Goal: Task Accomplishment & Management: Complete application form

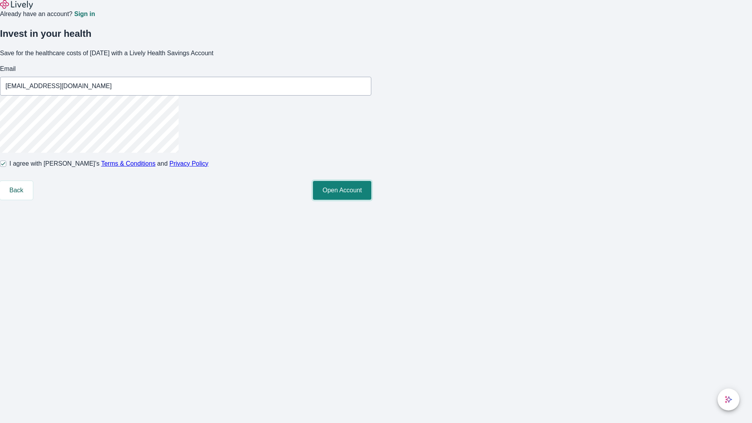
click at [371, 200] on button "Open Account" at bounding box center [342, 190] width 58 height 19
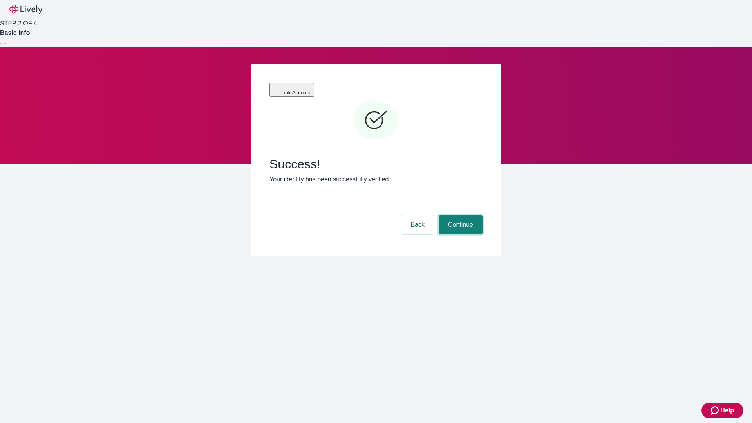
click at [459, 215] on button "Continue" at bounding box center [461, 224] width 44 height 19
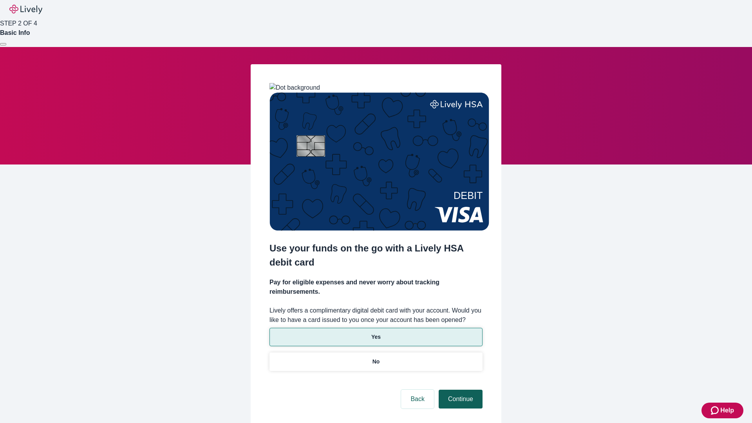
click at [376, 333] on p "Yes" at bounding box center [375, 337] width 9 height 8
click at [459, 390] on button "Continue" at bounding box center [461, 399] width 44 height 19
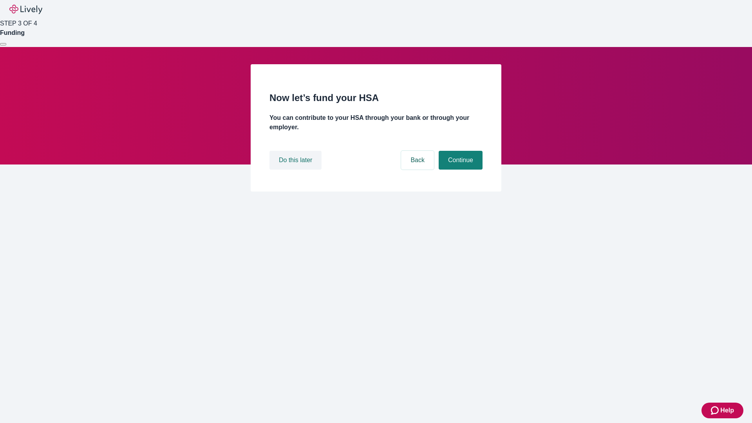
click at [296, 170] on button "Do this later" at bounding box center [295, 160] width 52 height 19
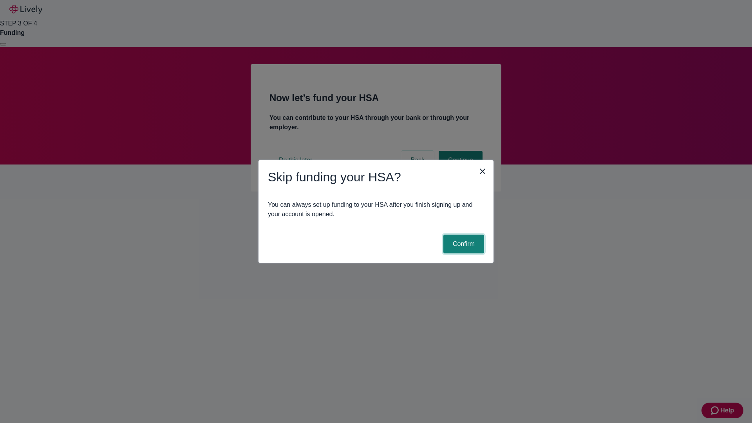
click at [463, 244] on button "Confirm" at bounding box center [463, 244] width 41 height 19
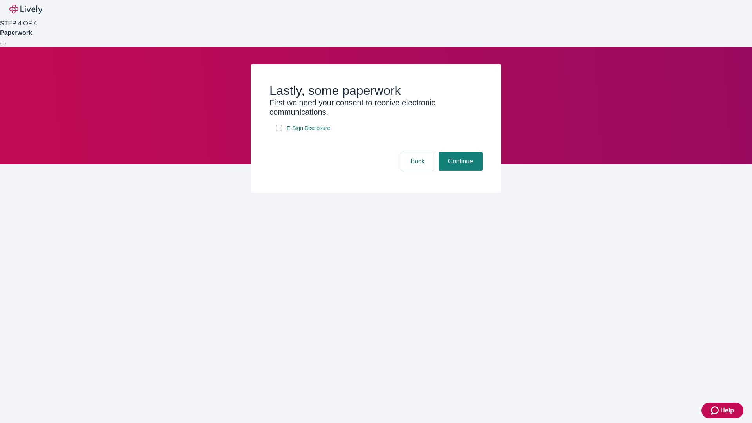
click at [279, 131] on input "E-Sign Disclosure" at bounding box center [279, 128] width 6 height 6
checkbox input "true"
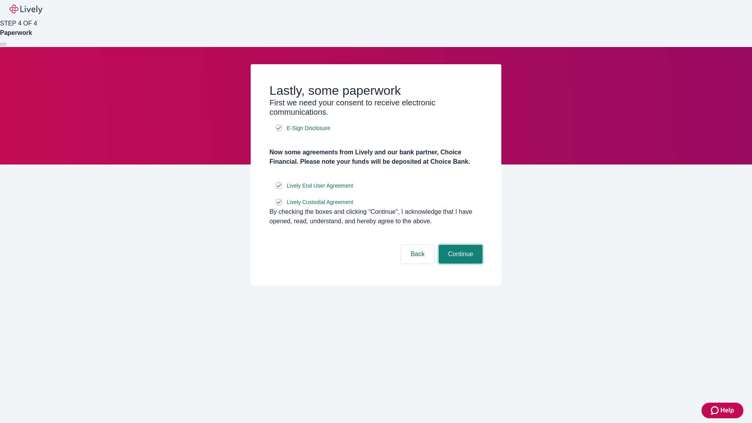
click at [459, 264] on button "Continue" at bounding box center [461, 254] width 44 height 19
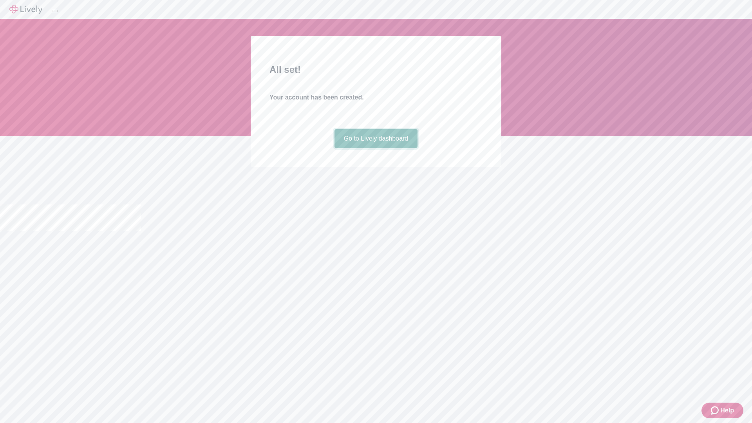
click at [376, 148] on link "Go to Lively dashboard" at bounding box center [375, 138] width 83 height 19
